Goal: Ask a question

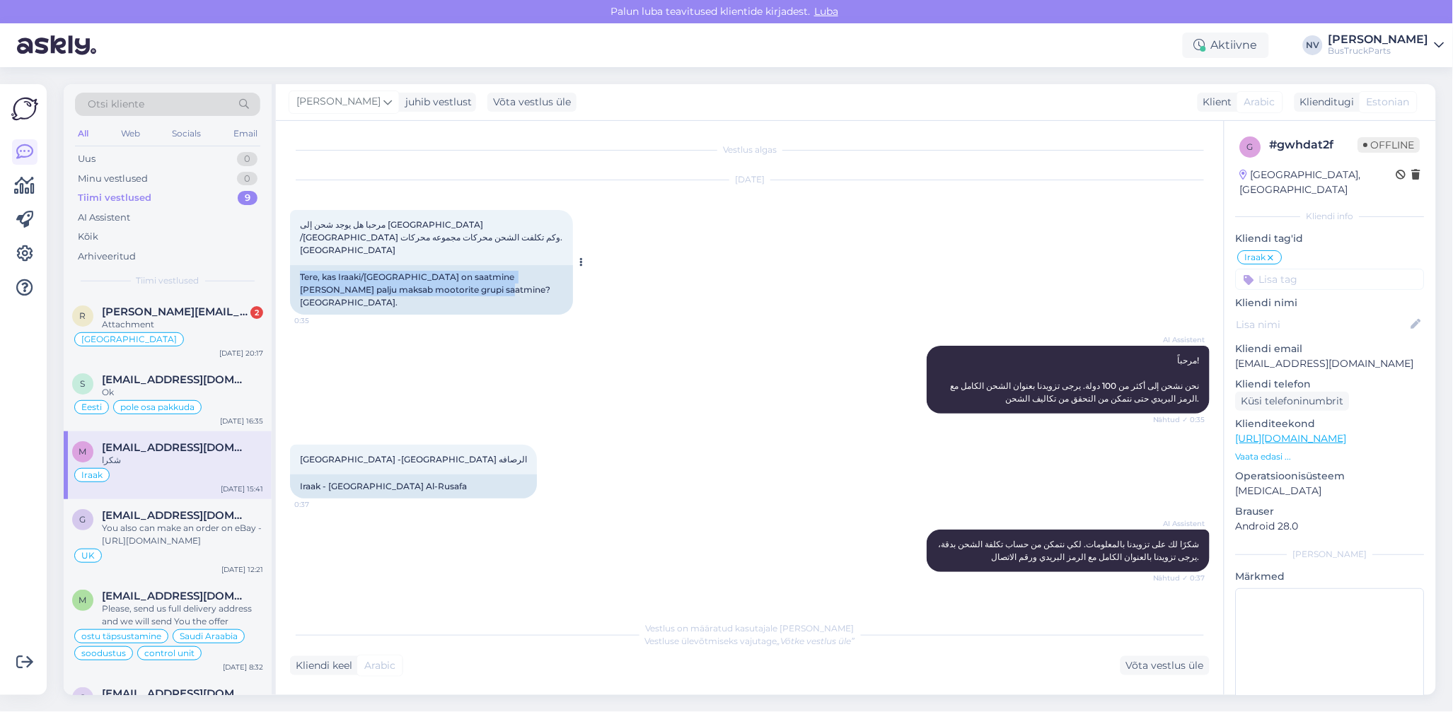
drag, startPoint x: 301, startPoint y: 265, endPoint x: 455, endPoint y: 279, distance: 154.9
click at [455, 279] on div "Tere, kas Iraaki/[GEOGRAPHIC_DATA] on saatmine [PERSON_NAME] palju maksab mooto…" at bounding box center [431, 290] width 283 height 50
copy div "Tere, kas Iraaki/[GEOGRAPHIC_DATA] on saatmine [PERSON_NAME] palju maksab mooto…"
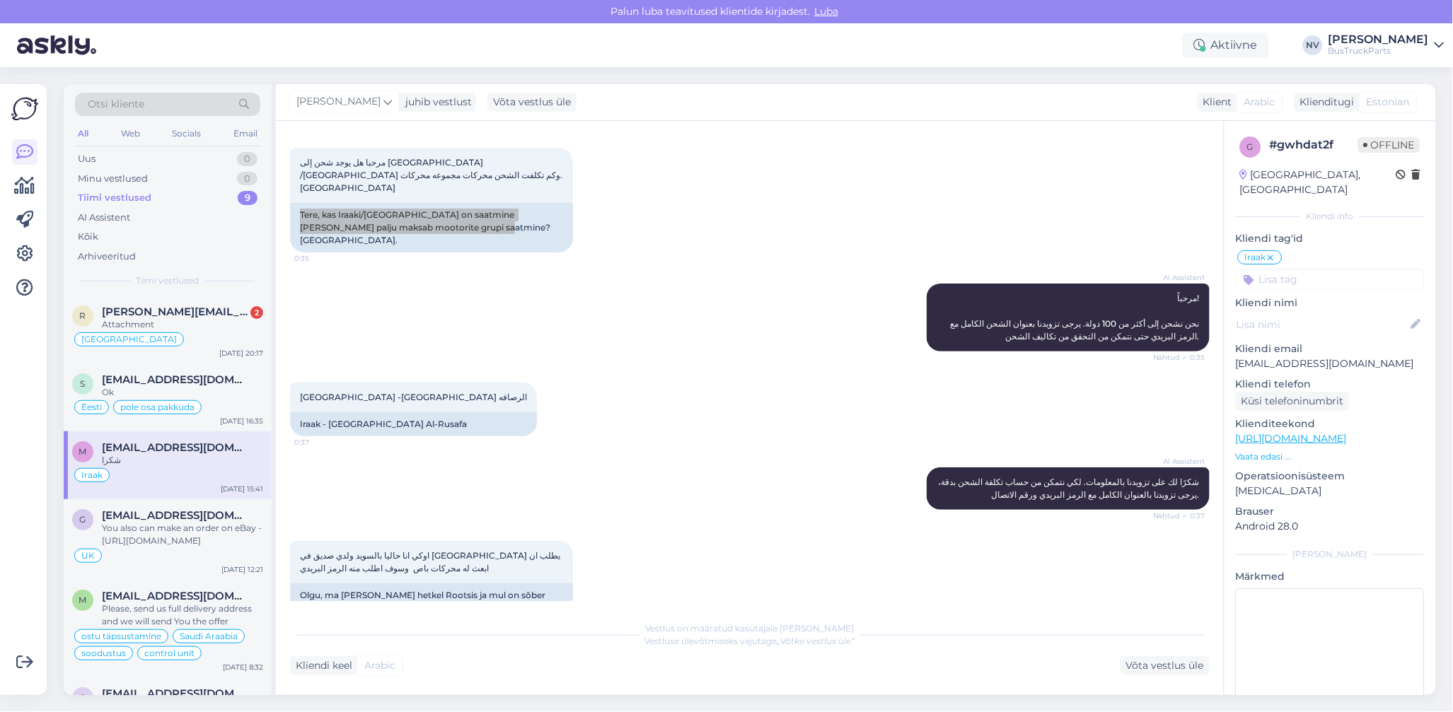
scroll to position [94, 0]
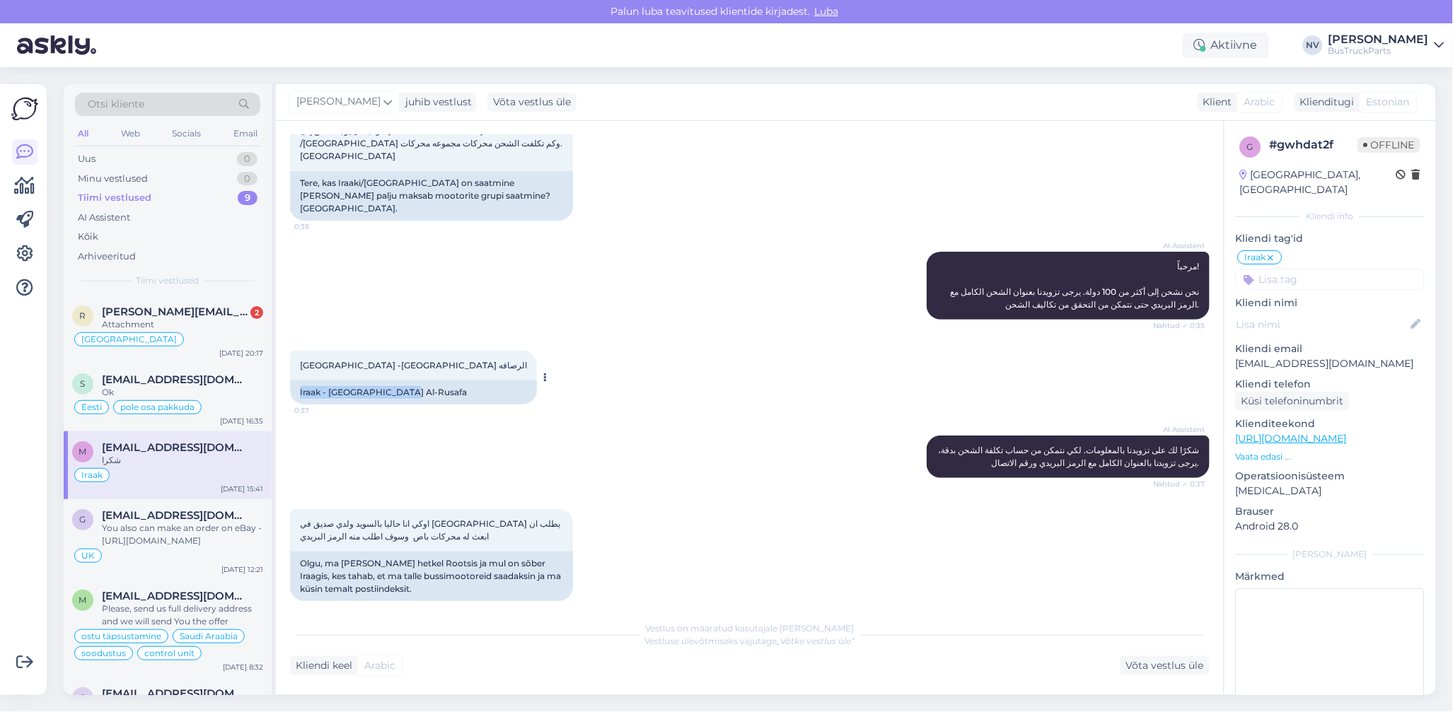
drag, startPoint x: 299, startPoint y: 364, endPoint x: 410, endPoint y: 367, distance: 111.1
click at [410, 381] on div "Iraak - [GEOGRAPHIC_DATA] Al-Rusafa" at bounding box center [413, 393] width 247 height 24
copy div "Iraak - [GEOGRAPHIC_DATA] Al-Rusafa"
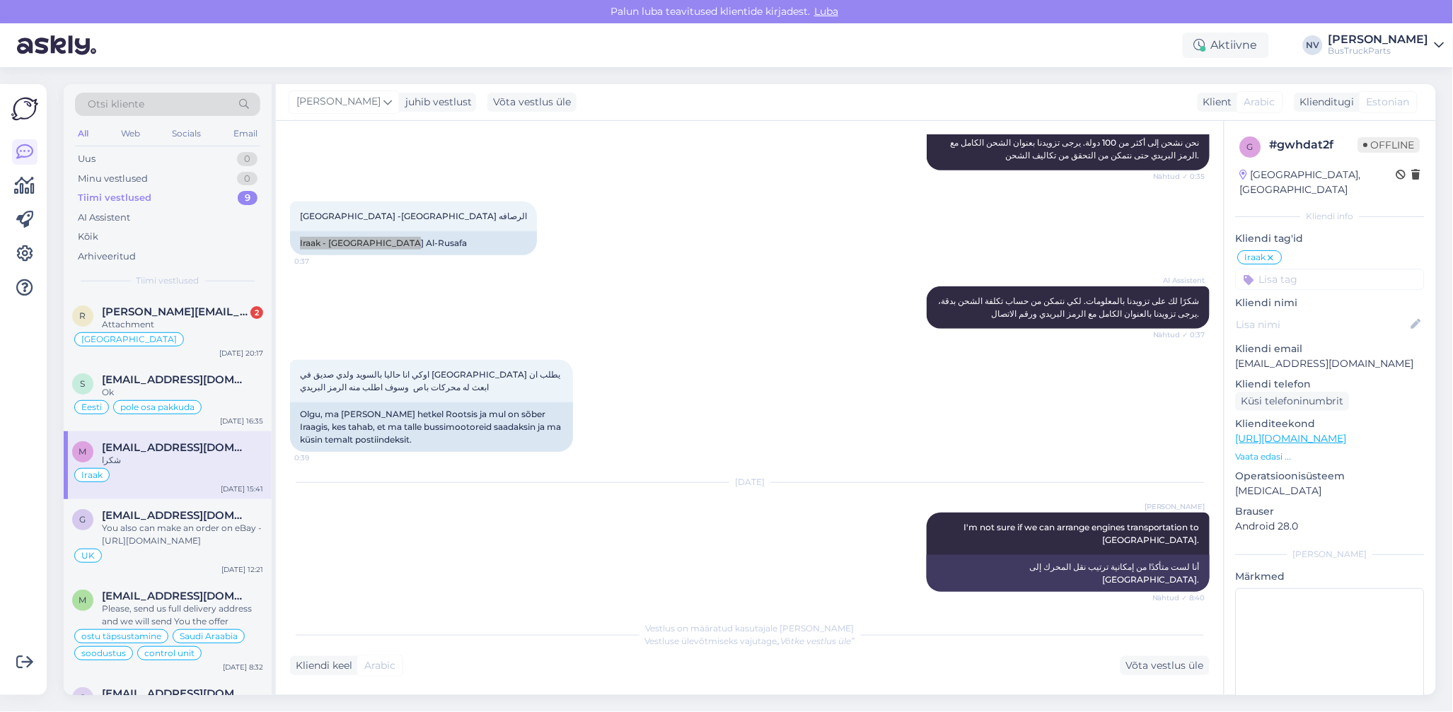
scroll to position [283, 0]
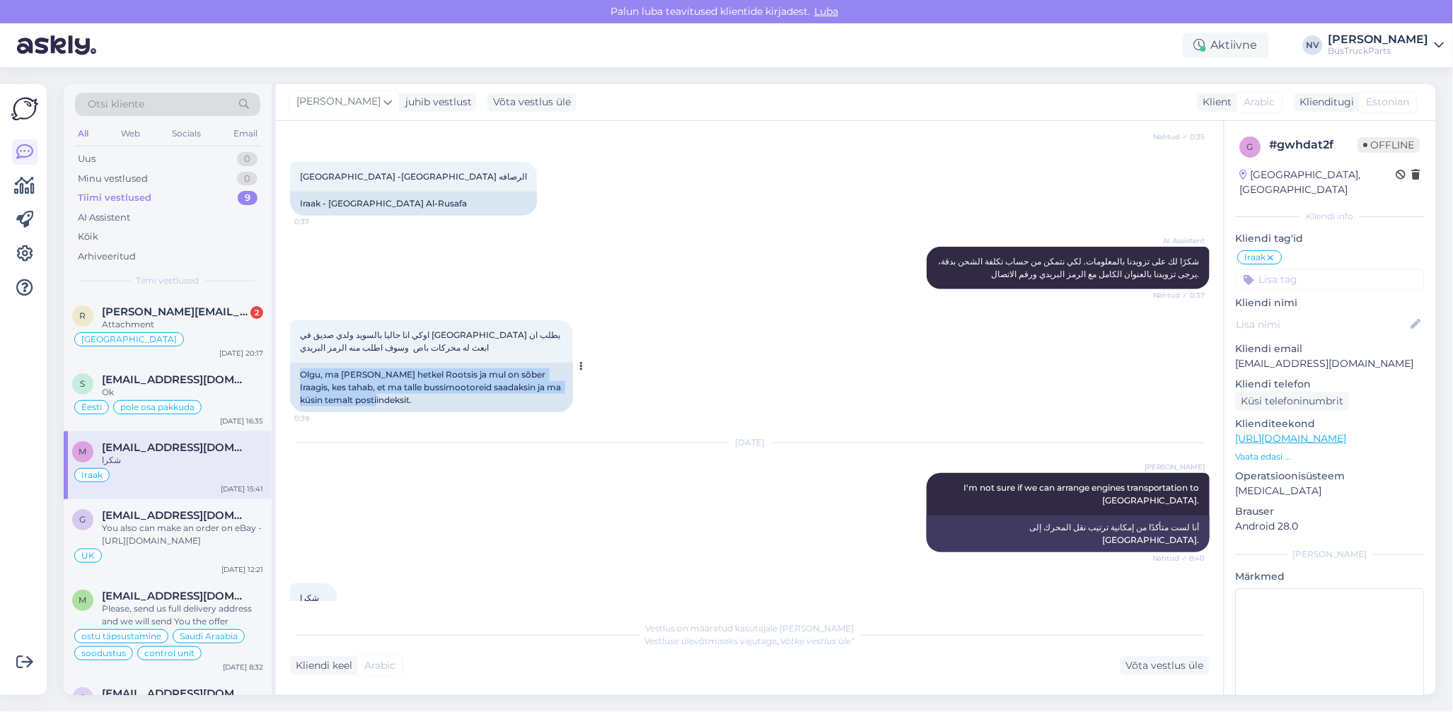
drag, startPoint x: 299, startPoint y: 350, endPoint x: 411, endPoint y: 370, distance: 113.5
click at [411, 370] on div "Olgu, ma [PERSON_NAME] hetkel Rootsis ja mul on sõber Iraagis, kes tahab, et ma…" at bounding box center [431, 388] width 283 height 50
copy div "Olgu, ma [PERSON_NAME] hetkel Rootsis ja mul on sõber Iraagis, kes tahab, et ma…"
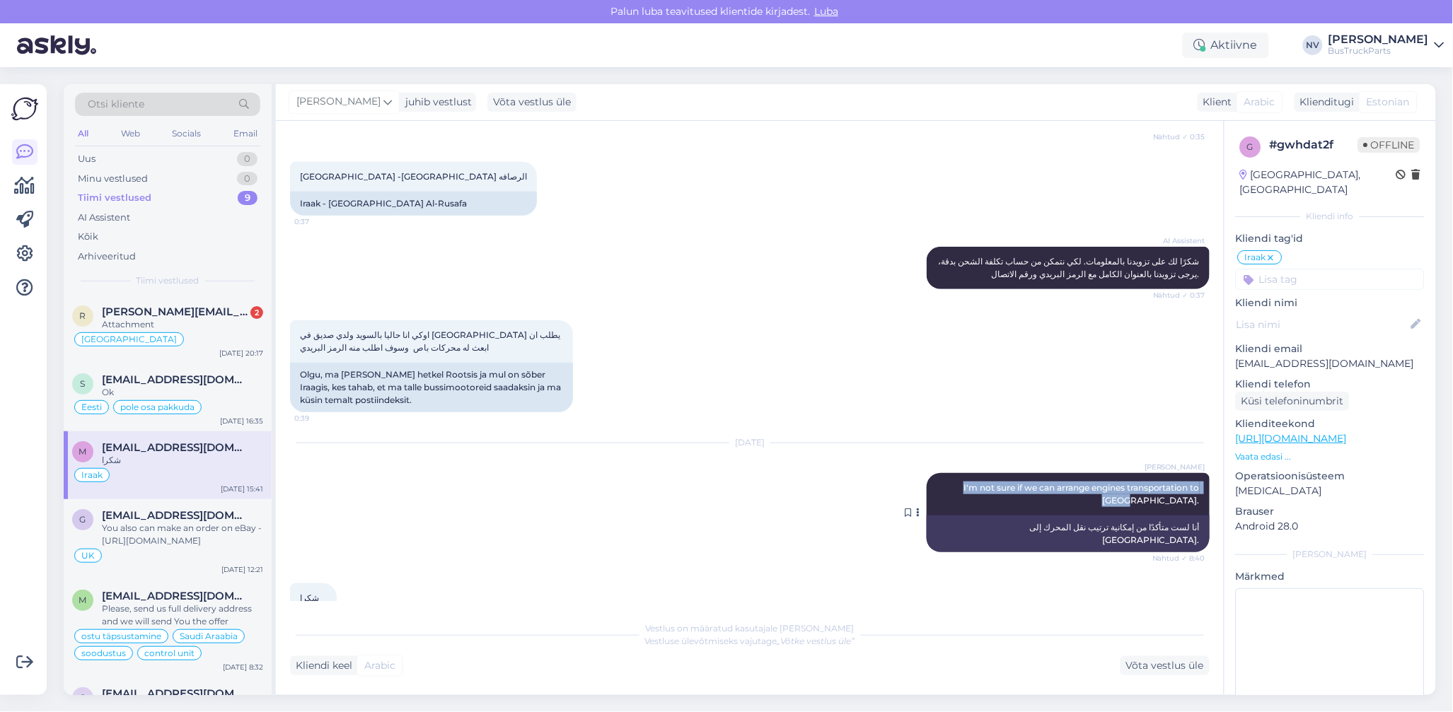
drag, startPoint x: 922, startPoint y: 463, endPoint x: 1189, endPoint y: 463, distance: 266.7
click at [1189, 473] on div "[PERSON_NAME] I'm not sure if we can arrange engines transportation to [GEOGRAP…" at bounding box center [1068, 494] width 283 height 42
copy span "I'm not sure if we can arrange engines transportation to [GEOGRAPHIC_DATA]."
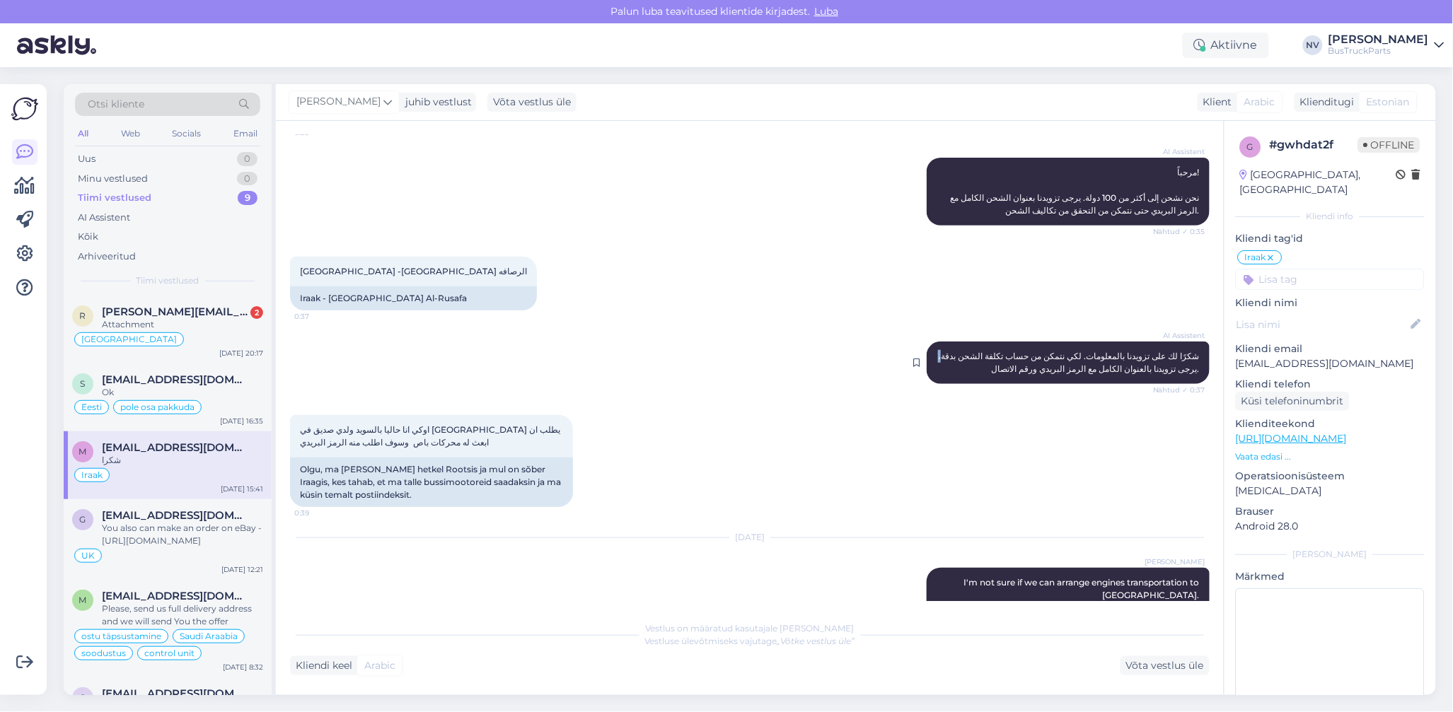
drag, startPoint x: 926, startPoint y: 326, endPoint x: 933, endPoint y: 316, distance: 12.8
click at [933, 342] on div "AI Assistent شكرًا لك على تزويدنا بالمعلومات. لكي نتمكن من حساب تكلفة الشحن بدق…" at bounding box center [1068, 363] width 283 height 42
drag, startPoint x: 1187, startPoint y: 342, endPoint x: 931, endPoint y: 326, distance: 256.6
click at [931, 342] on div "AI Assistent شكرًا لك على تزويدنا بالمعلومات. لكي نتمكن من حساب تكلفة الشحن بدق…" at bounding box center [1068, 363] width 283 height 42
drag, startPoint x: 931, startPoint y: 326, endPoint x: 1058, endPoint y: 392, distance: 143.3
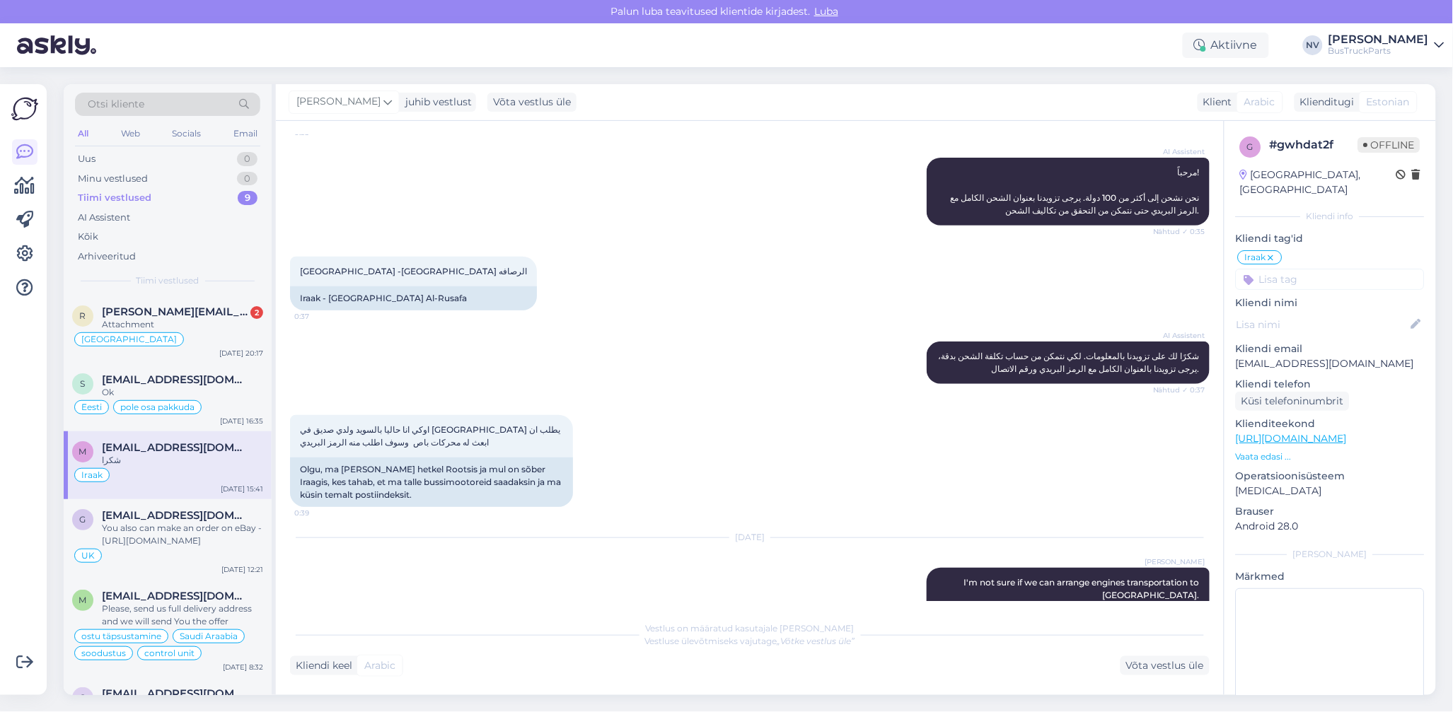
click at [1058, 400] on div "اوكي انا حاليا بالسويد ولدي صديق في [GEOGRAPHIC_DATA] يطلب ان ابعث له محركات با…" at bounding box center [750, 461] width 920 height 123
drag, startPoint x: 1186, startPoint y: 345, endPoint x: 1183, endPoint y: 315, distance: 30.6
click at [1183, 342] on div "AI Assistent شكرًا لك على تزويدنا بالمعلومات. لكي نتمكن من حساب تكلفة الشحن بدق…" at bounding box center [1068, 363] width 283 height 42
copy span "شكرًا لك على تزويدنا بالمعلومات. لكي نتمكن من حساب تكلفة الشحن بدقة، يرجى تزويد…"
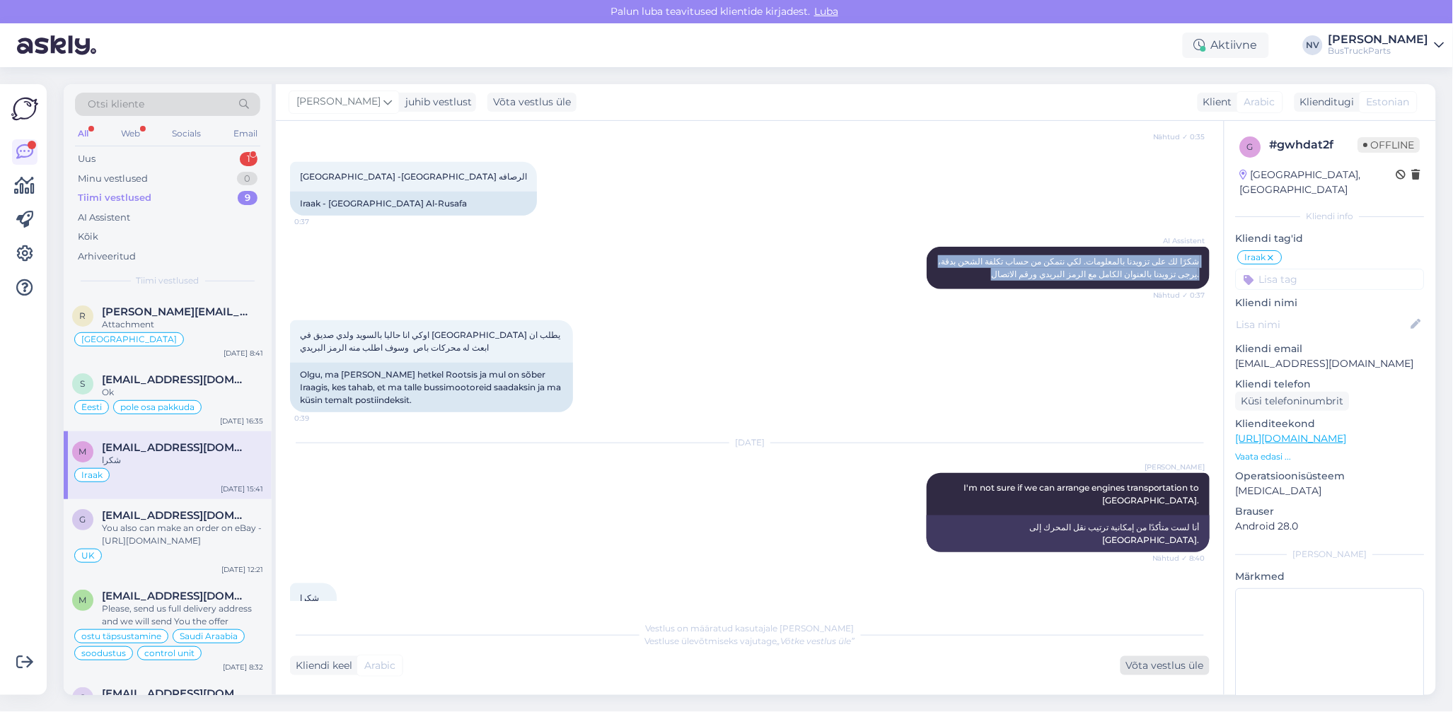
click at [1174, 666] on div "Võta vestlus üle" at bounding box center [1165, 665] width 89 height 19
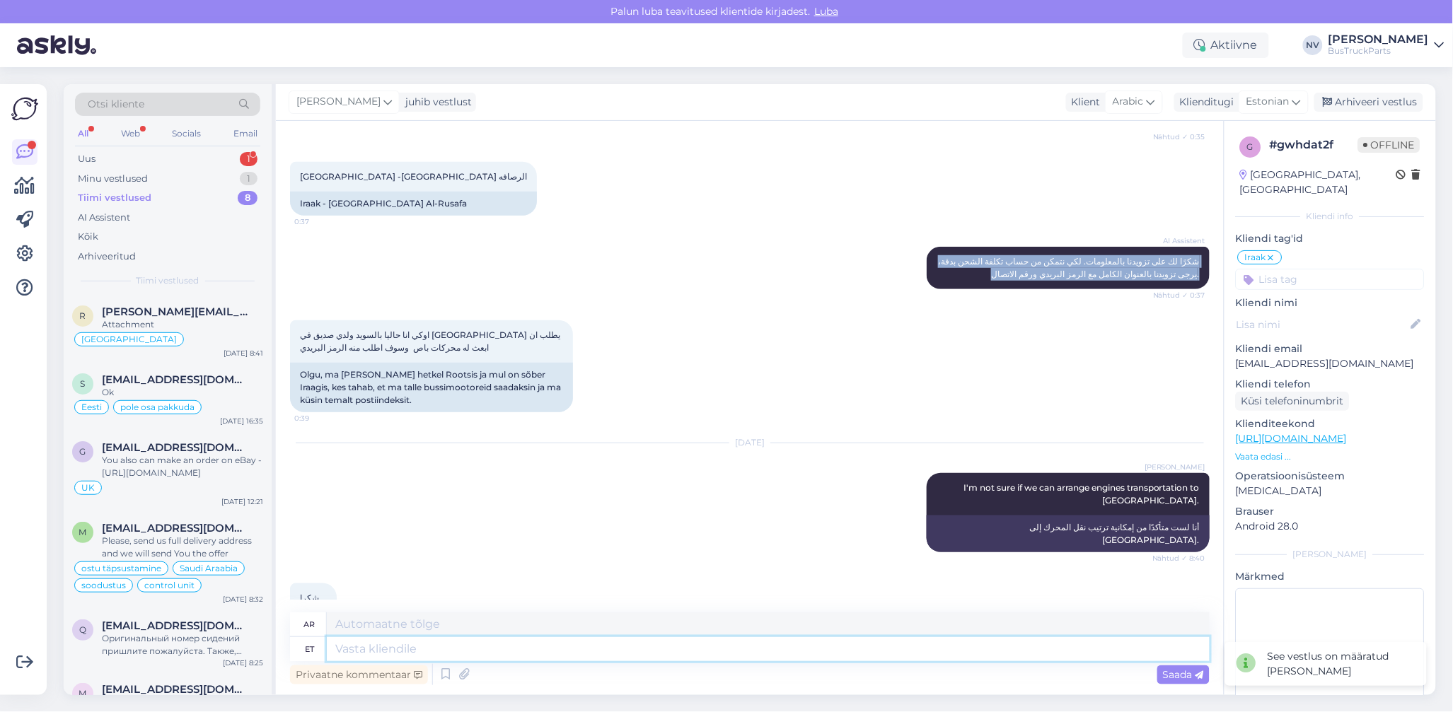
click at [538, 640] on textarea at bounding box center [768, 649] width 883 height 24
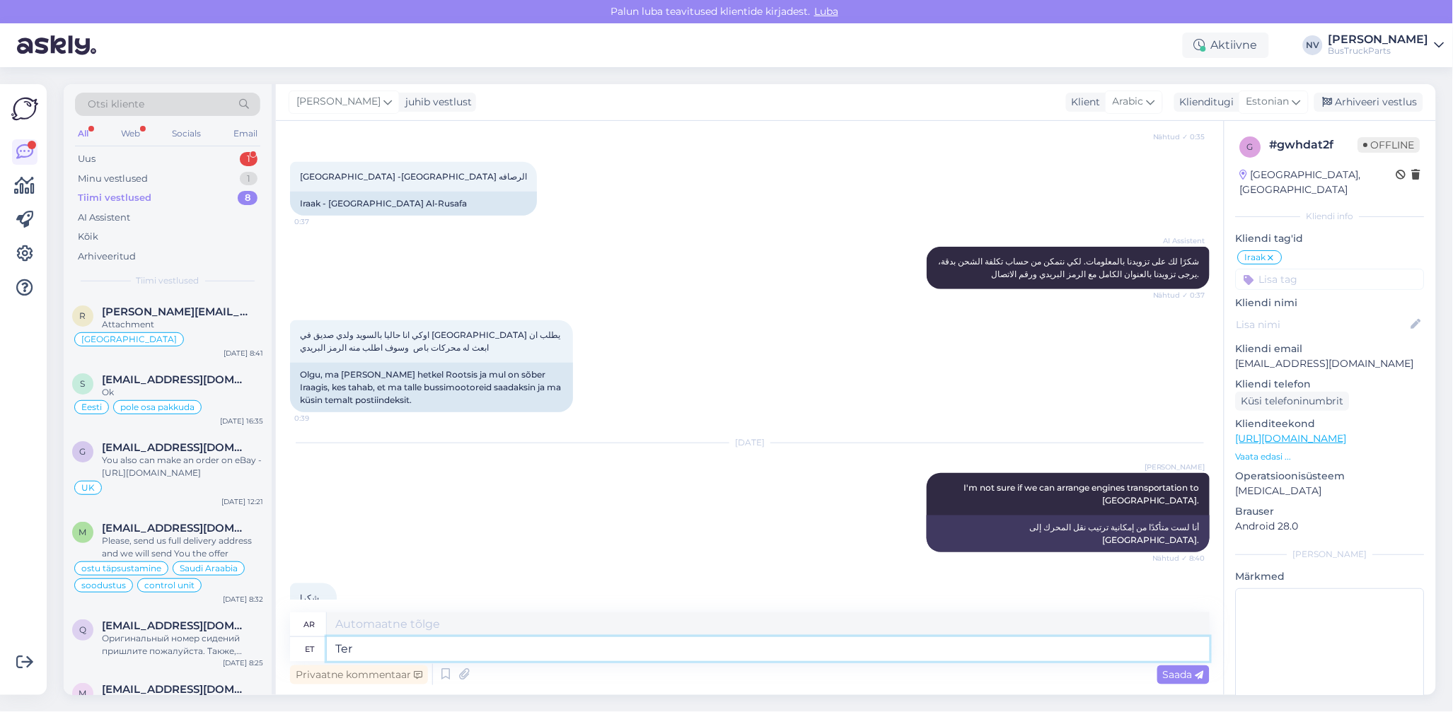
type textarea "Tere"
type textarea "مرحبًا"
type textarea "Tere taas!"
type textarea "مرحباً مرة أخرى!"
type textarea "Tere taas! Andke"
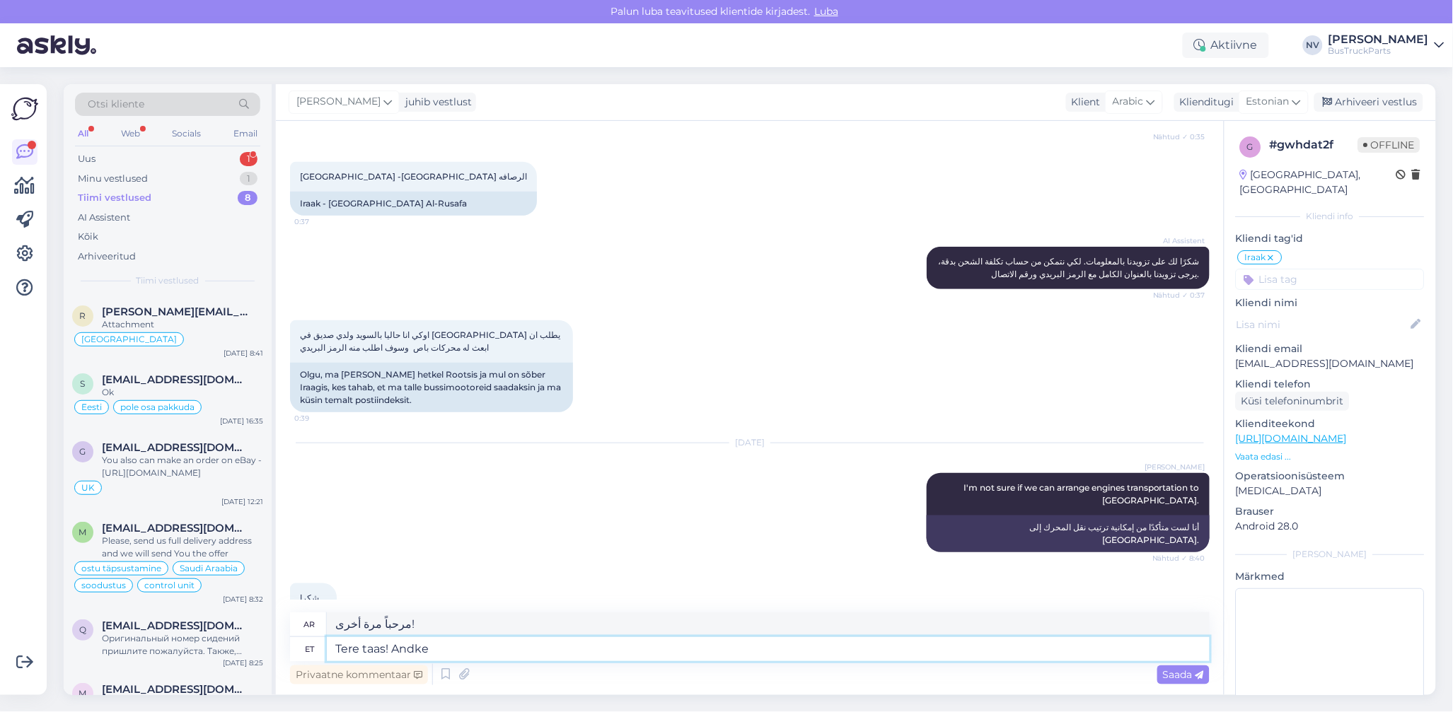
type textarea "مرحبا مرة أخرى! أعط"
type textarea "Tere taas! Andke palun t"
type textarea "مرحباً مرة أخرى! من فضلك أعطني"
type textarea "Tere taas! Andke palun teada, m"
type textarea "مرحباً مجدداً! أرجو إعلامي."
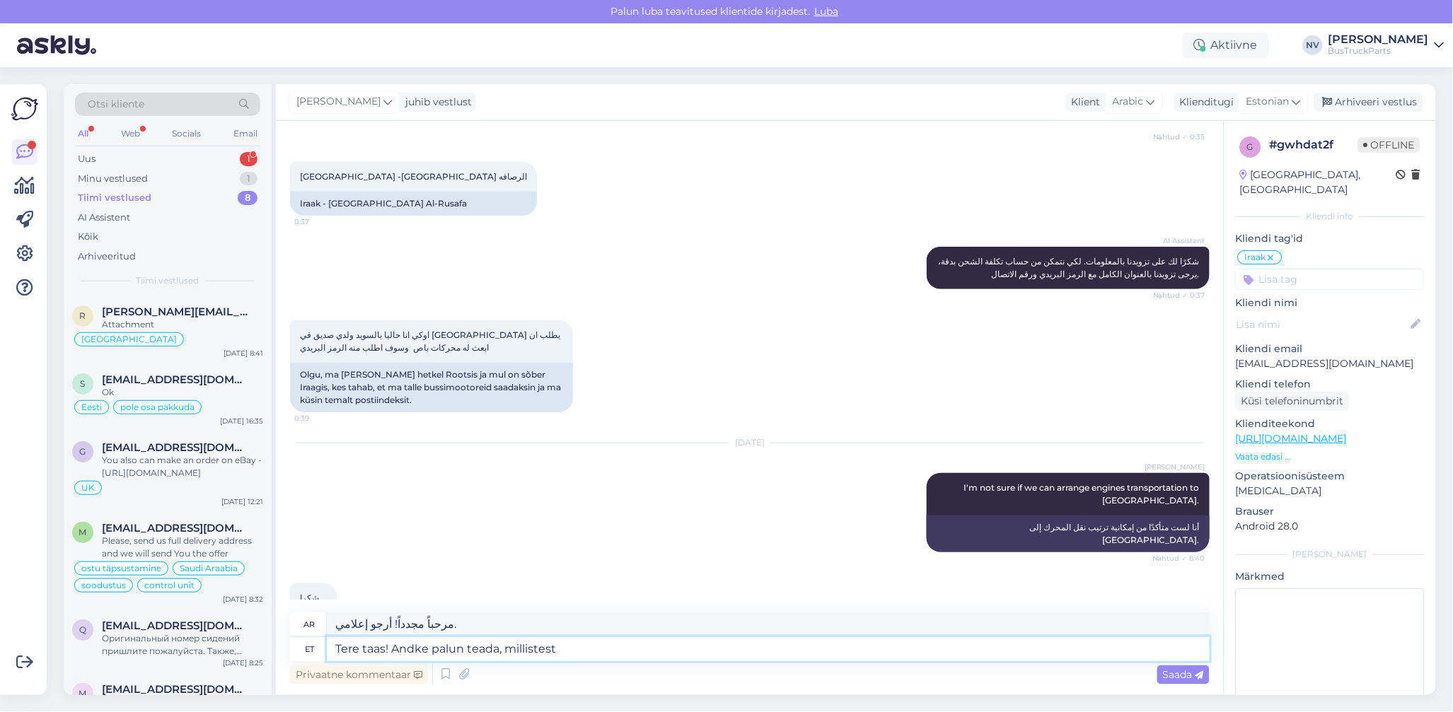
type textarea "Tere taas! Andke palun teada, millistest"
type textarea "أهلاً بك مرة أخرى! [PERSON_NAME] أن تخبرني أي منها"
type textarea "Tere taas! Andke palun teada, millistest bu"
type textarea "مرحباً مرة أخرى! أرجو إخباري أي نوع من البضائع"
type textarea "Tere taas! Andke palun teada, millistest bussimootoritest"
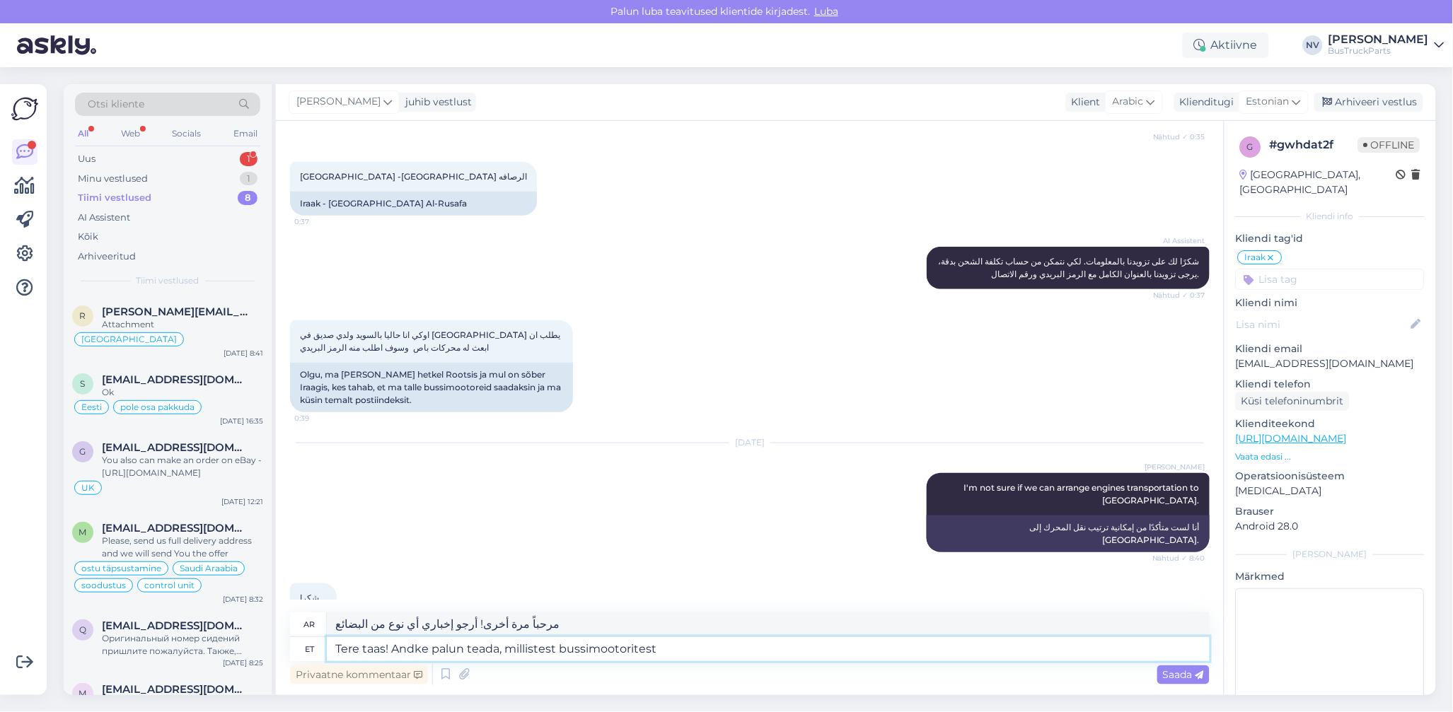
type textarea "أهلاً بك مرة أخرى! أرجو إخباري بمحركات الحافلات"
type textarea "Tere taas! Andke palun teada, millistest bussimootoritest on"
type textarea "أهلاً بك مجدداً! أرجو إخباري بمحركات الحافلات لديك."
type textarea "Tere taas! Andke palun teada, millistest bussimootoritest on [PERSON_NAME] sõbe…"
type textarea "أهلاً بك مجددًا! أرجو إخباري بمحركات الحافلات التي يستخدمها صديقك."
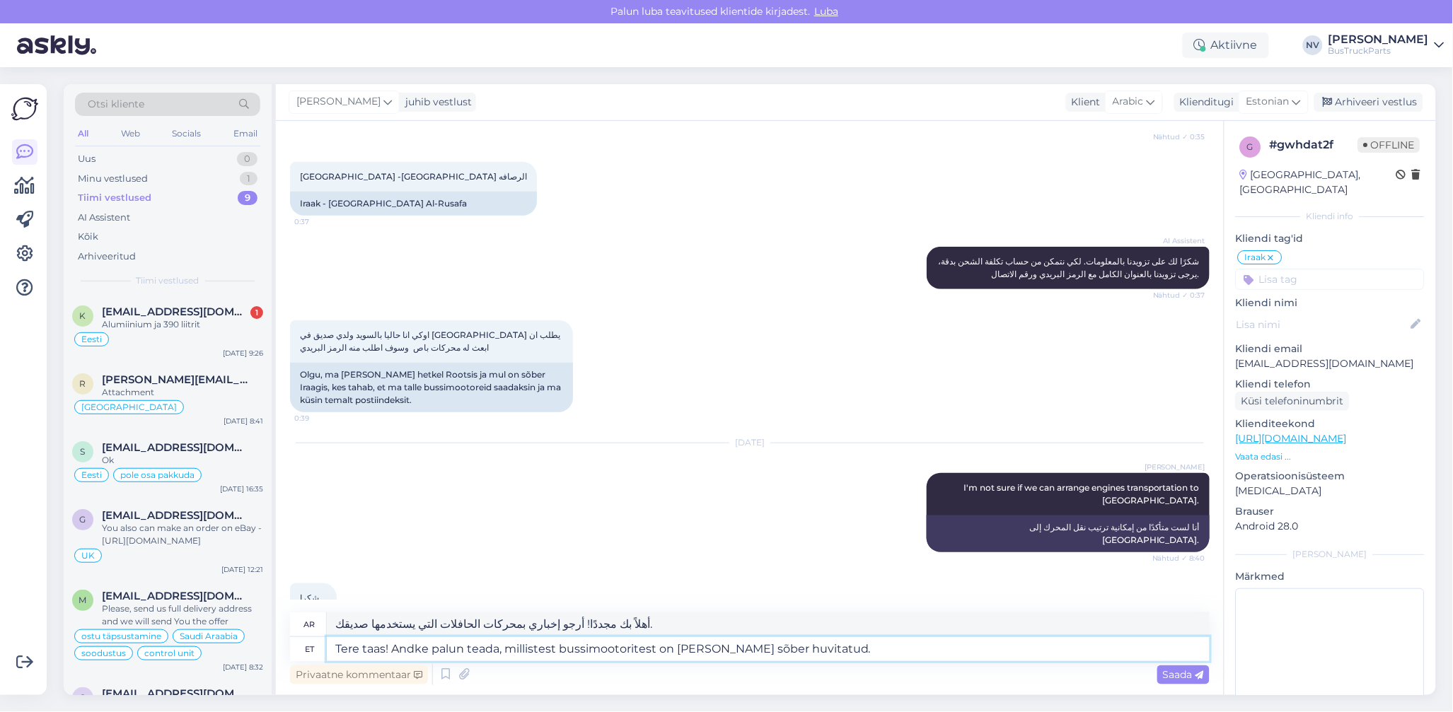
type textarea "Tere taas! Andke palun teada, millistest bussimootoritest on [PERSON_NAME] sõbe…"
type textarea "أهلاً بك مجدداً! [PERSON_NAME] أن تخبرني بمحركات الحافلات التي يهتم بها صديقك."
type textarea "Tere taas! Andke palun teada, millistest bussimootoritest on [PERSON_NAME] sõbe…"
type textarea "أهلاً بك مجددًا! أرجو إخباري بمحركات الحافلات التي يهتم بها صديقك."
type textarea "Tere taas! Andke palun teada, millistest bussimootoritest on [PERSON_NAME] sõbe…"
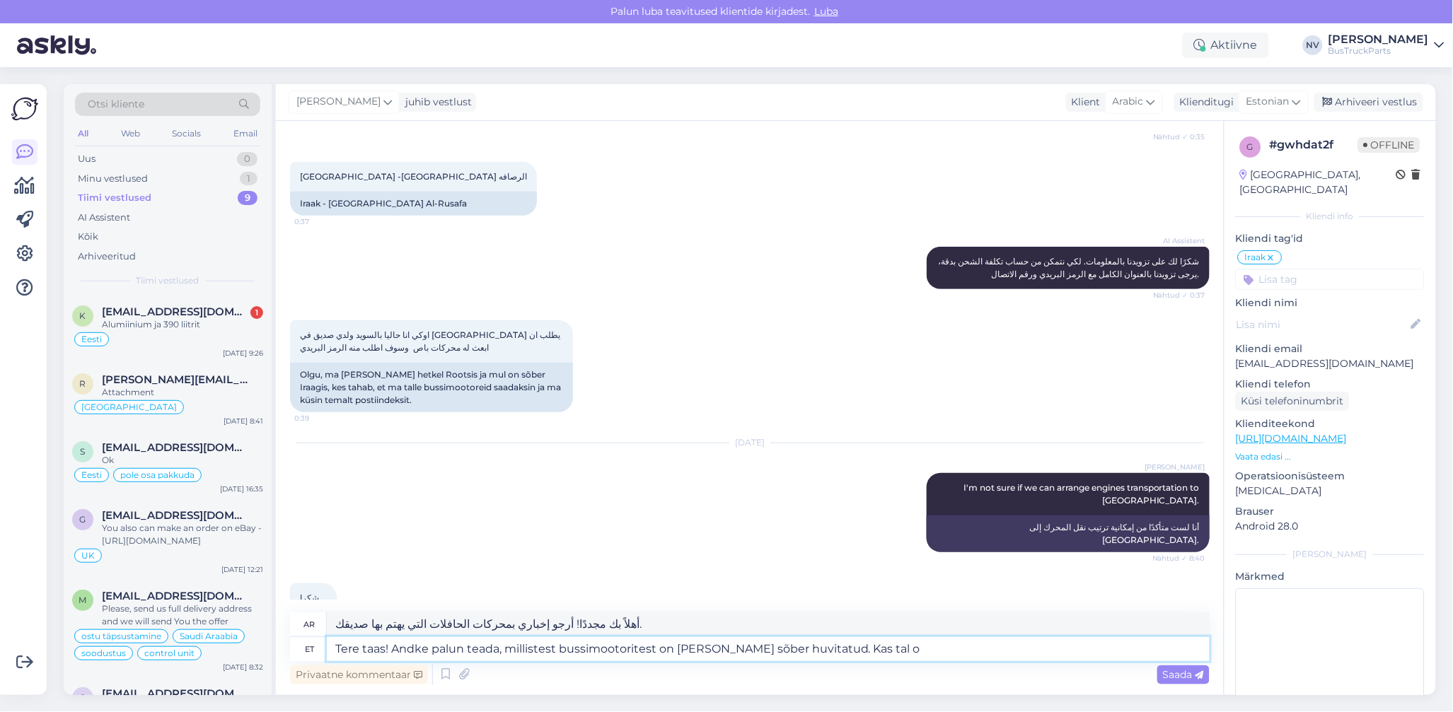
type textarea "أهلاً بك مجددًا! أرجو إخباري بمحركات الحافلات التي يهتم بها صديقك. [GEOGRAPHIC_…"
type textarea "Tere taas! Andke palun teada, millistest bussimootoritest on [PERSON_NAME] sõbe…"
type textarea "أهلاً بك مجددًا! أرجو إخباري بمحركات الحافلات التي يهتم بها صديقك. هل لديه أي م…"
type textarea "Tere taas! Andke palun teada, millistest bussimootoritest on [PERSON_NAME] sõbe…"
type textarea "أهلاً بك مجدداً! [PERSON_NAME] أن تخبرني بمحركات الحافلات التي يهتم بها صديقك. …"
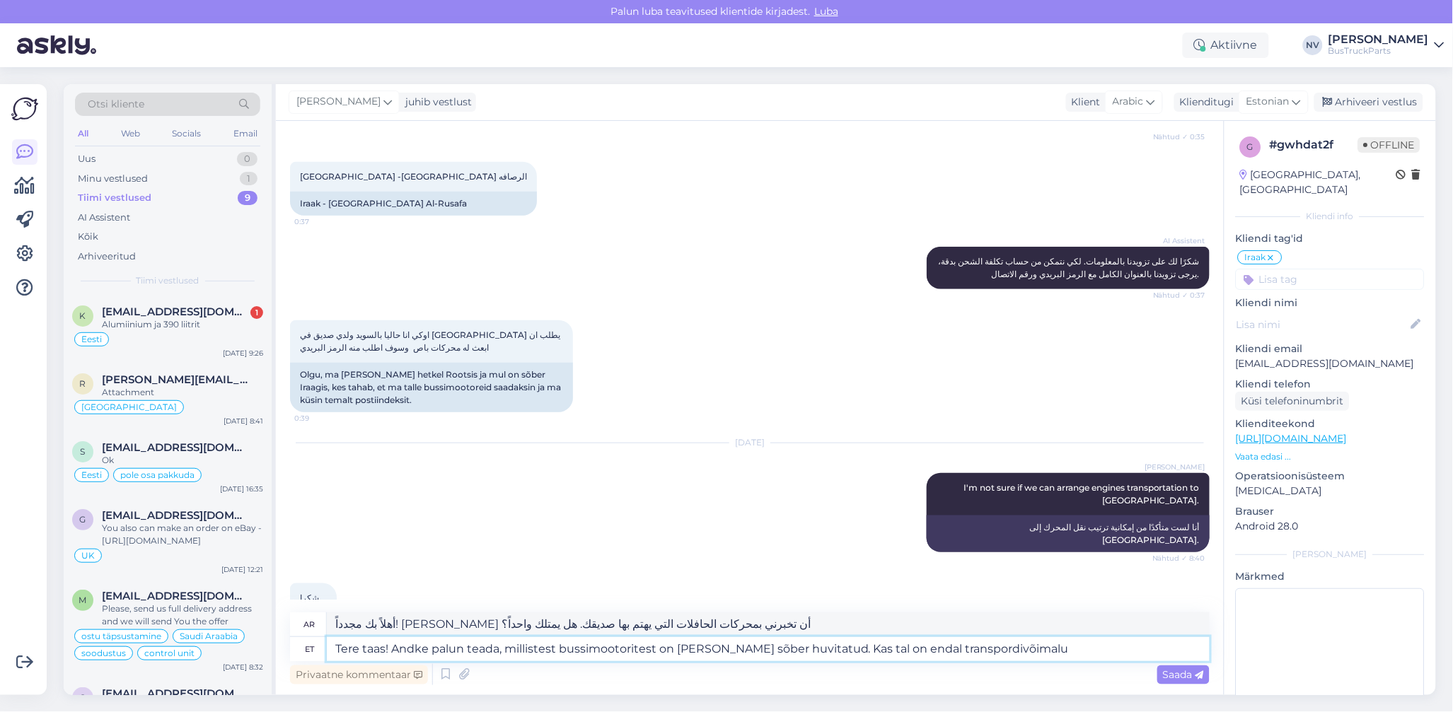
type textarea "Tere taas! Andke palun teada, millistest bussimootoritest on [PERSON_NAME] sõbe…"
type textarea "أهلاً بك مجدداً! أرجو إخباري بمحركات الحافلات التي يهتم بها صديقك. هل لديه وسيل…"
click at [947, 652] on textarea "Tere taas! Andke palun teada, millistest bussimootoritest on [PERSON_NAME] sõbe…" at bounding box center [768, 649] width 883 height 24
type textarea "Tere taas! Andke palun teada, millistest bussimootoritest on [PERSON_NAME] sõbe…"
type textarea "أهلاً بك مجدداً! أرجو إعلامي بأنواع الحافلات التي يهتم بها صديقك. هل لديه إمكان…"
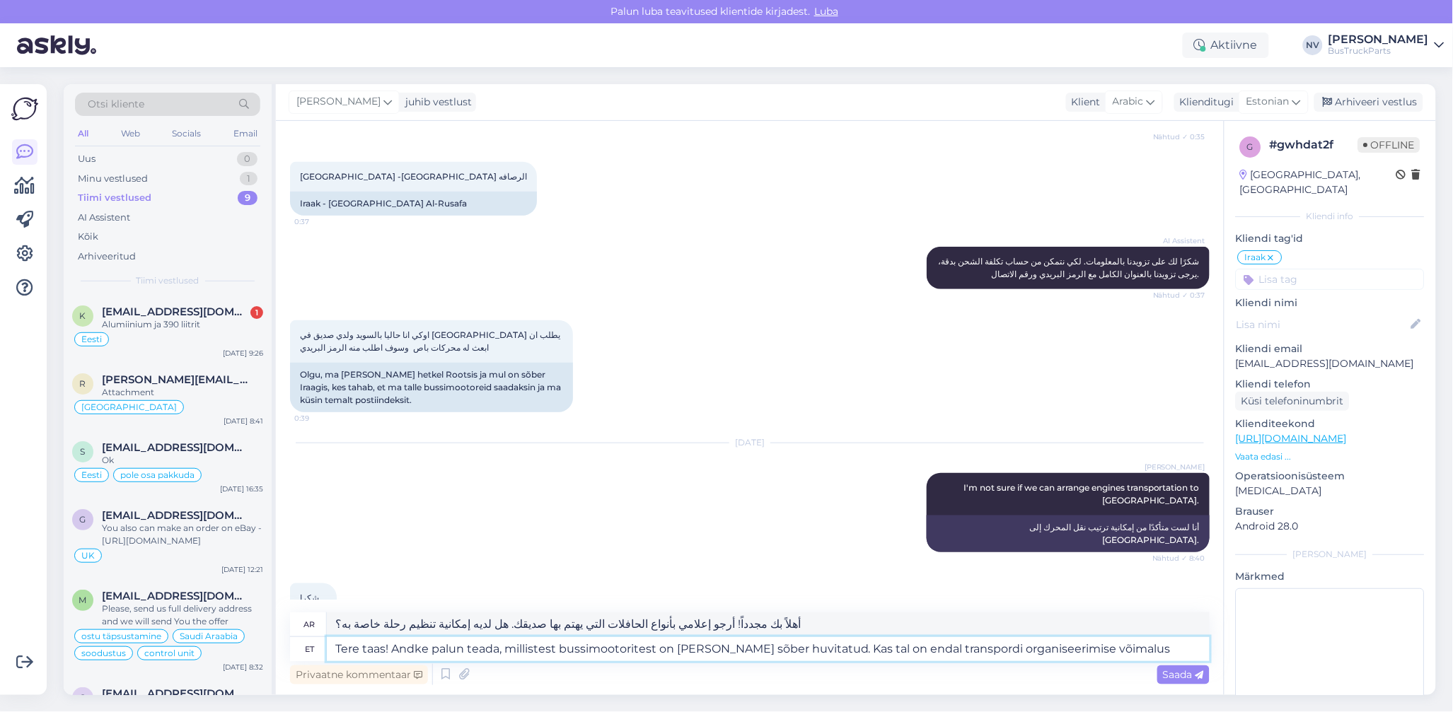
click at [1114, 649] on textarea "Tere taas! Andke palun teada, millistest bussimootoritest on [PERSON_NAME] sõbe…" at bounding box center [768, 649] width 883 height 24
type textarea "Tere taas! Andke palun teada, millistest bussimootoritest on [PERSON_NAME] sõbe…"
type textarea "أهلاً بك مجدداً! أرجو إعلامي بأنواع الحافلات التي يهتم بها صديقك. هل لديه إمكان…"
type textarea "Tere taas! Andke palun teada, millistest bussimootoritest on [PERSON_NAME] sõbe…"
type textarea "أهلاً بك مجدداً! أرجو إعلامي بمحركات الحافلات التي يهتم بها صديقك. هل يستطيع تن…"
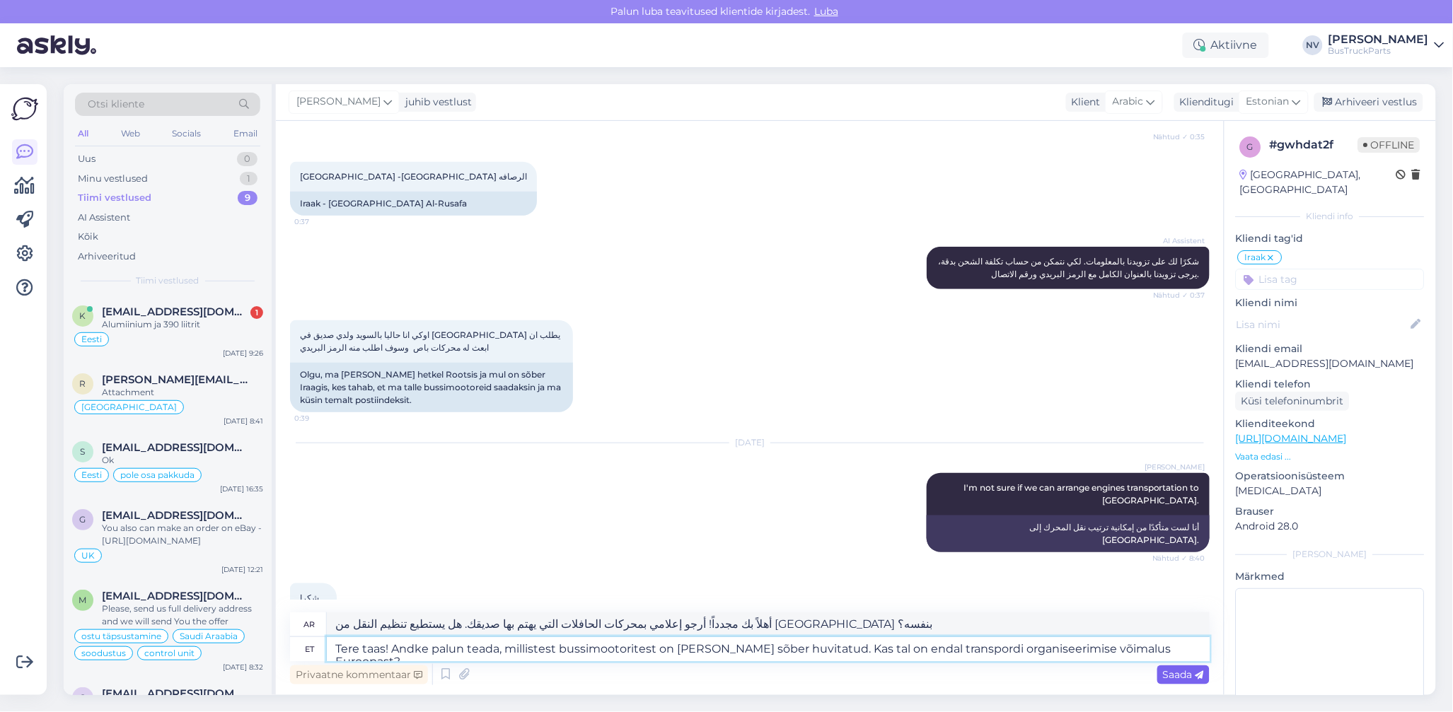
type textarea "Tere taas! Andke palun teada, millistest bussimootoritest on [PERSON_NAME] sõbe…"
click at [1170, 671] on span "Saada" at bounding box center [1183, 675] width 41 height 13
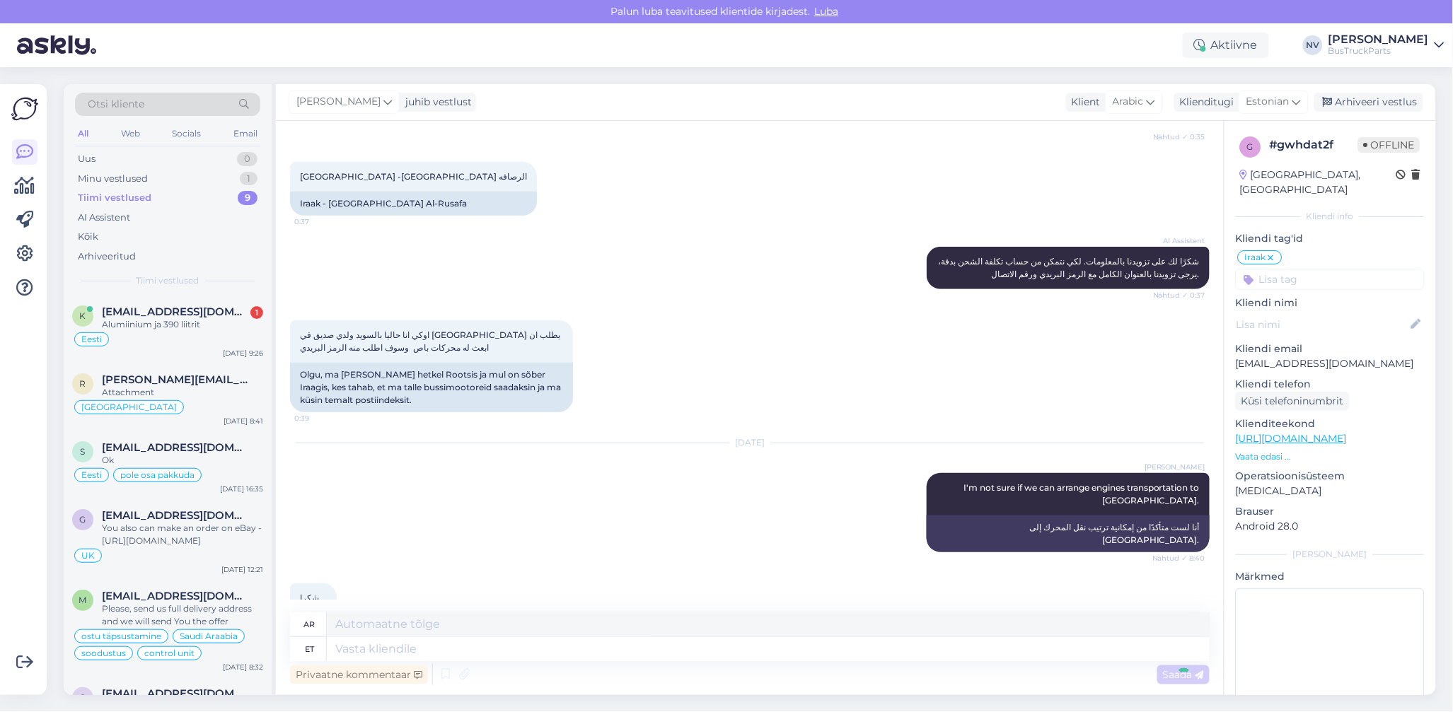
scroll to position [437, 0]
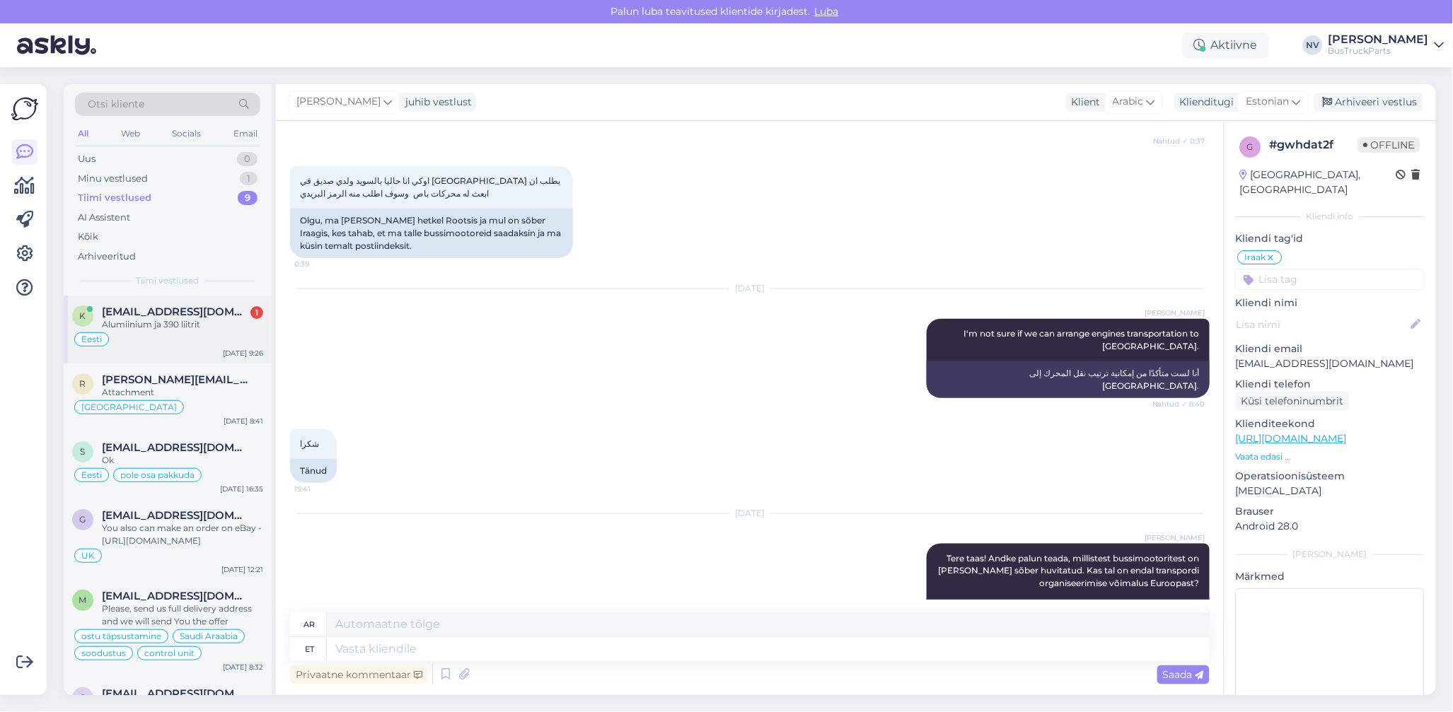
click at [168, 314] on span "[EMAIL_ADDRESS][DOMAIN_NAME]" at bounding box center [175, 312] width 147 height 13
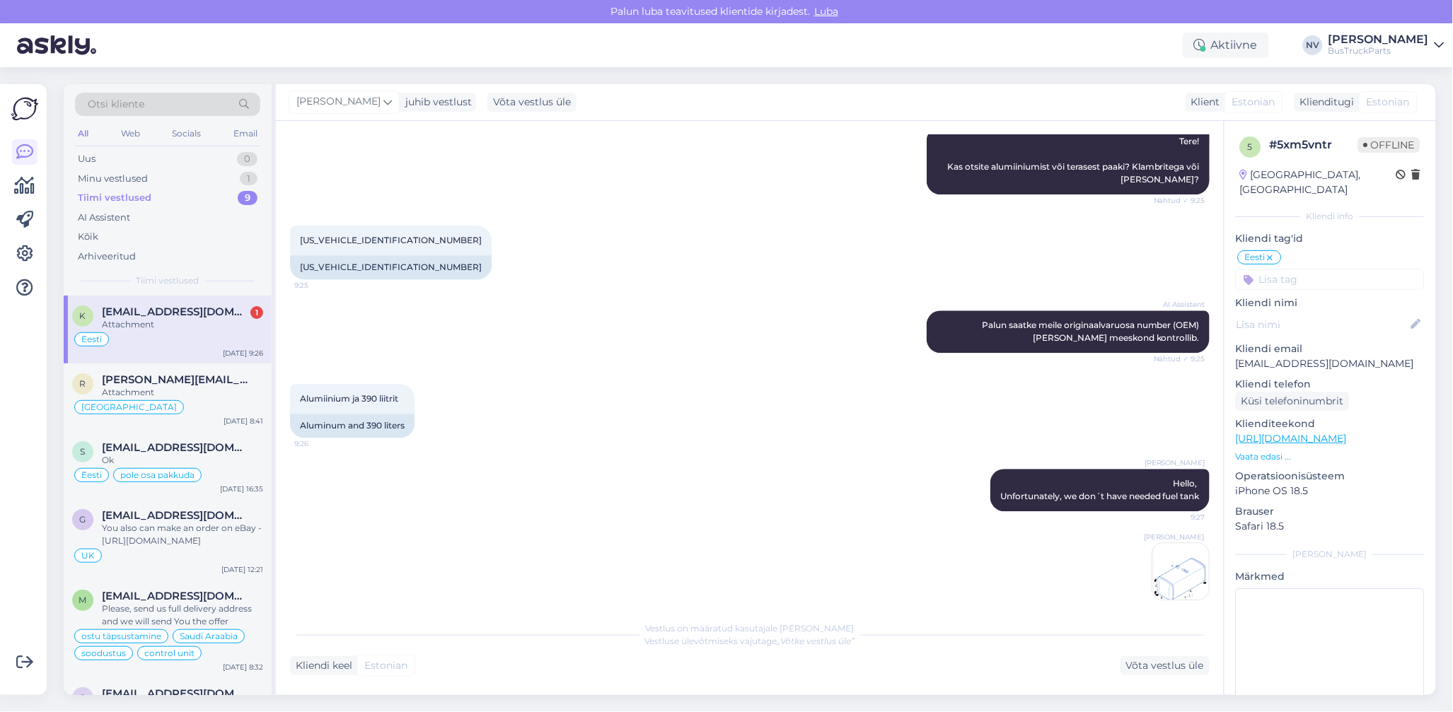
scroll to position [1014, 0]
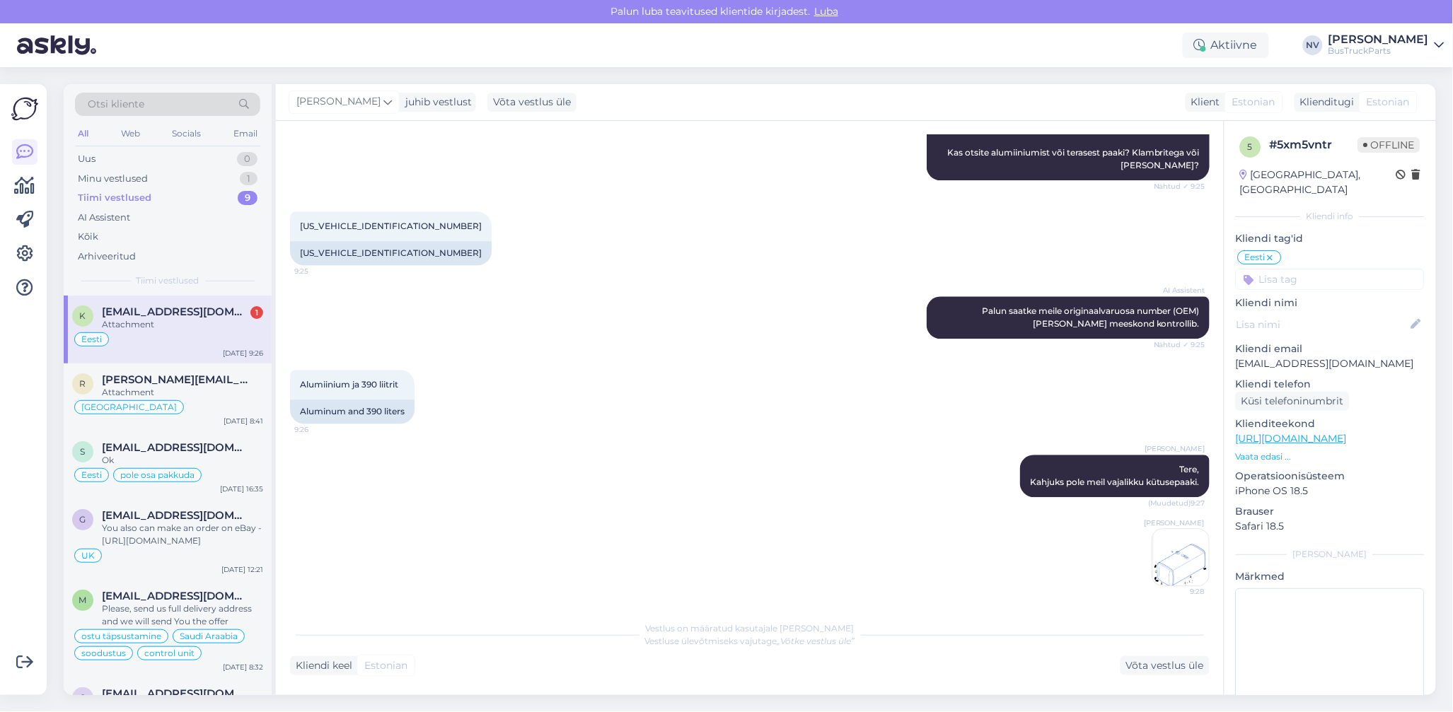
click at [705, 595] on div "[PERSON_NAME] 9:28" at bounding box center [750, 557] width 920 height 89
